Goal: Transaction & Acquisition: Purchase product/service

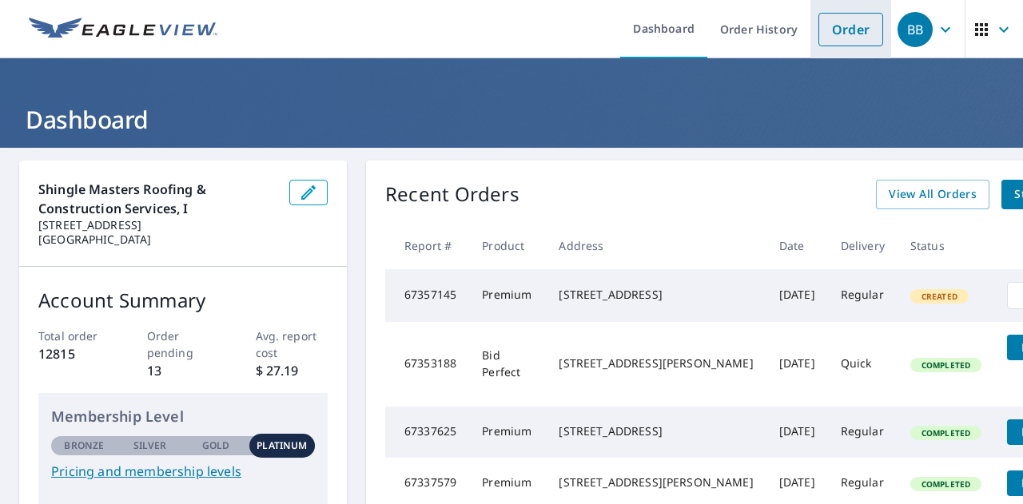
click at [848, 38] on link "Order" at bounding box center [851, 30] width 65 height 34
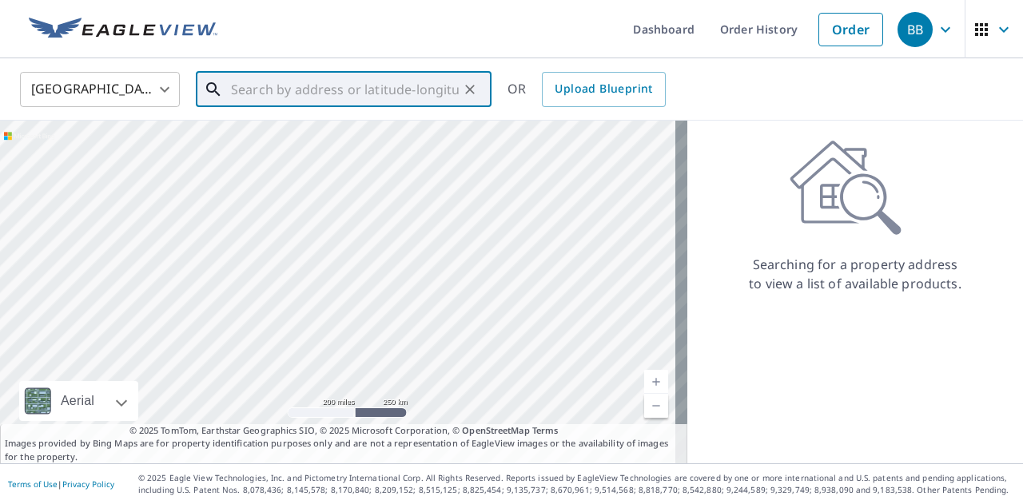
click at [357, 92] on input "text" at bounding box center [345, 89] width 228 height 45
paste input "[STREET_ADDRESS][PERSON_NAME]"
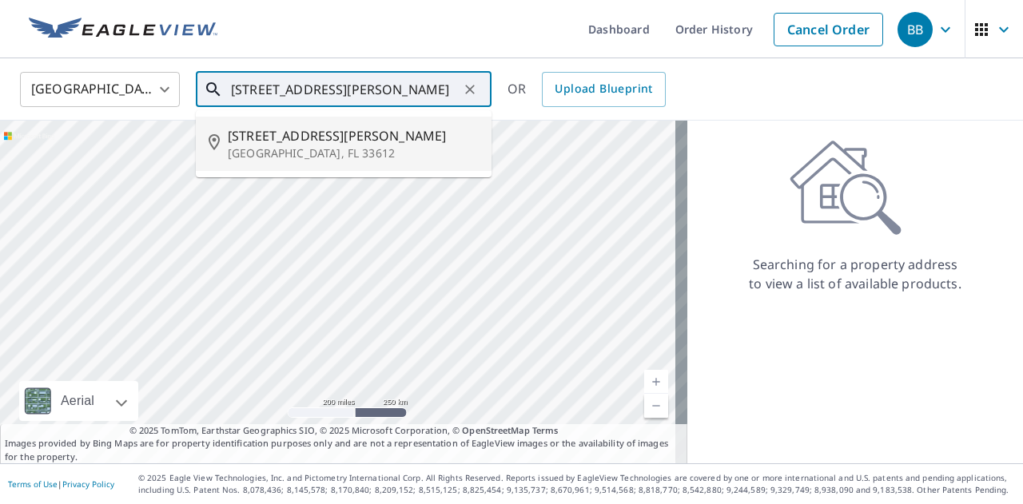
click at [280, 148] on p "[GEOGRAPHIC_DATA], FL 33612" at bounding box center [353, 153] width 251 height 16
type input "[STREET_ADDRESS][PERSON_NAME]"
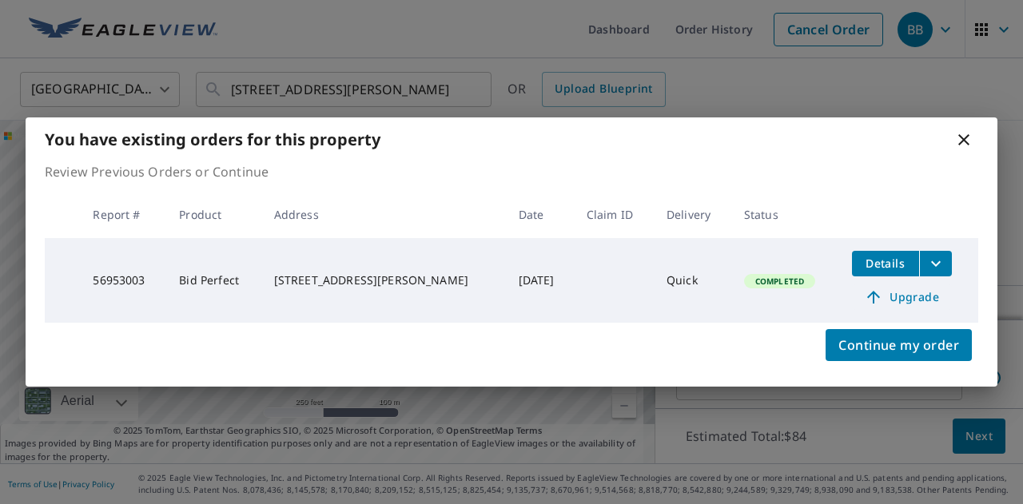
click at [902, 296] on span "Upgrade" at bounding box center [902, 297] width 81 height 19
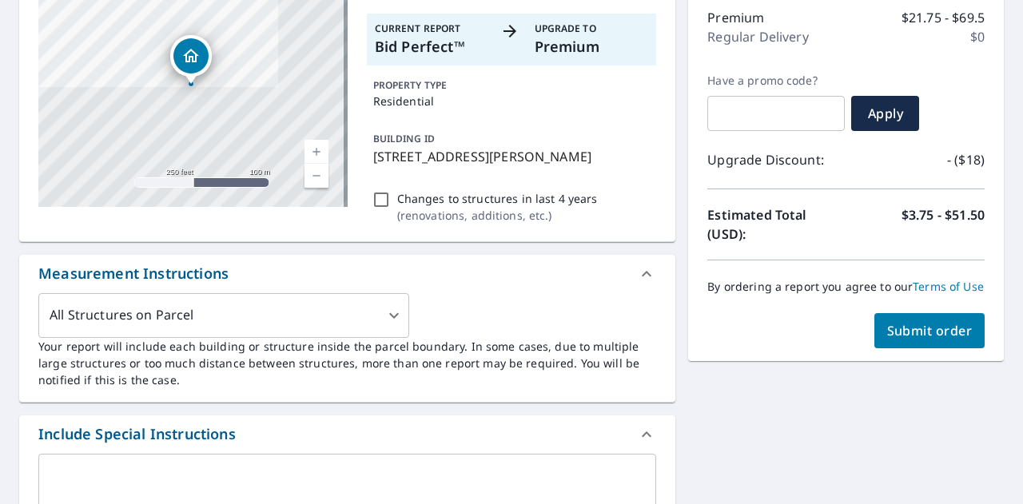
scroll to position [229, 0]
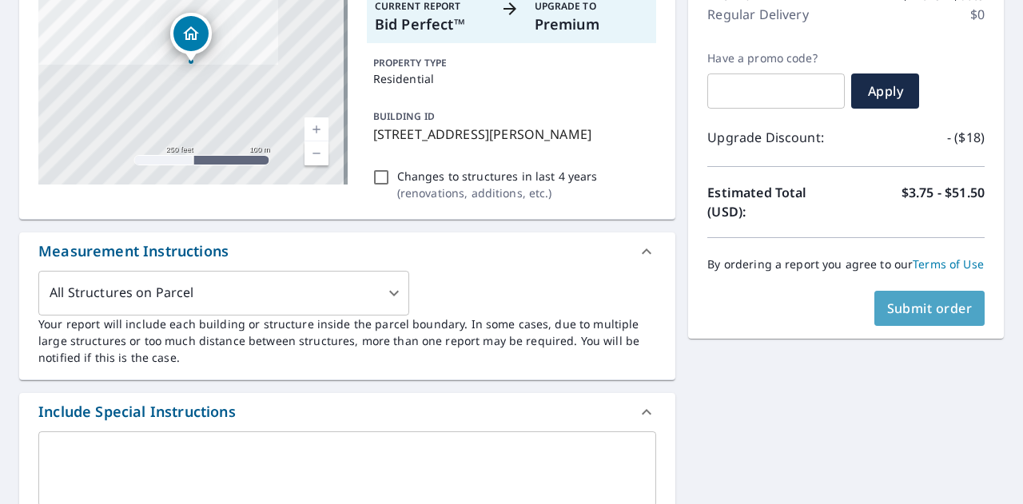
click at [919, 317] on span "Submit order" at bounding box center [930, 309] width 86 height 18
checkbox input "true"
